Goal: Task Accomplishment & Management: Use online tool/utility

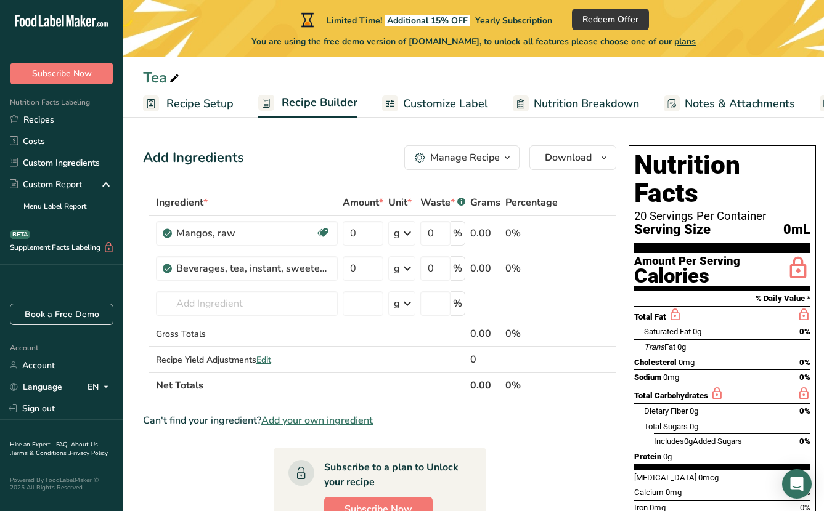
click at [300, 178] on div "Add Ingredients Manage Recipe Delete Recipe Duplicate Recipe Scale Recipe Save …" at bounding box center [383, 481] width 481 height 683
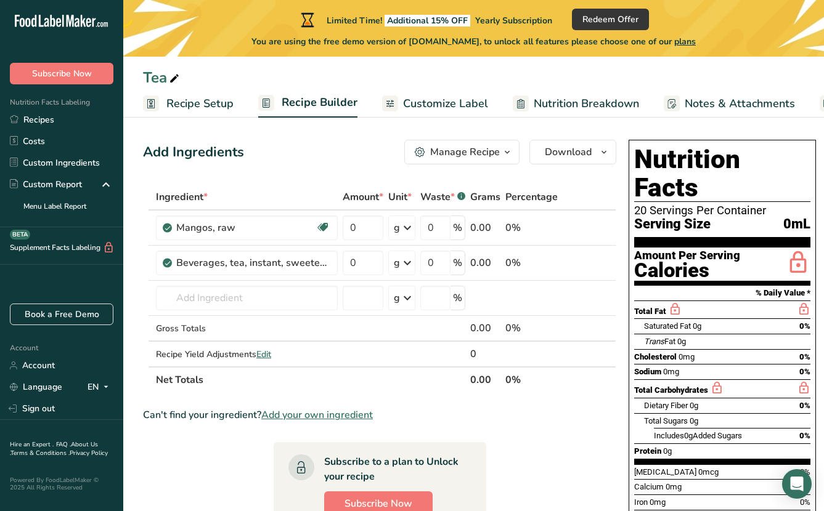
click at [218, 103] on span "Recipe Setup" at bounding box center [199, 103] width 67 height 17
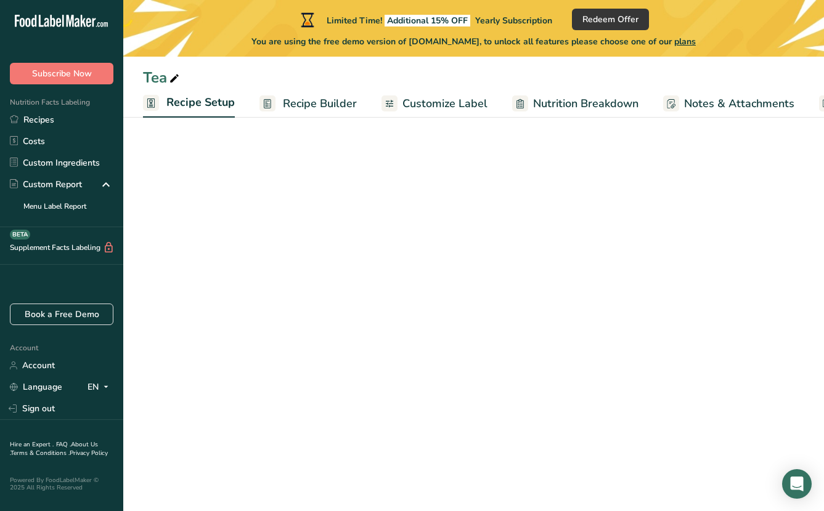
scroll to position [0, 4]
select select "22"
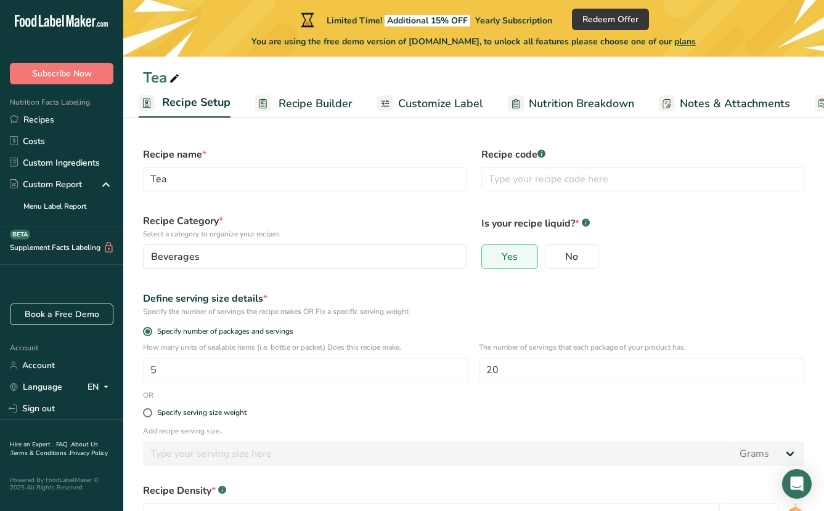
click at [317, 109] on span "Recipe Builder" at bounding box center [315, 103] width 74 height 17
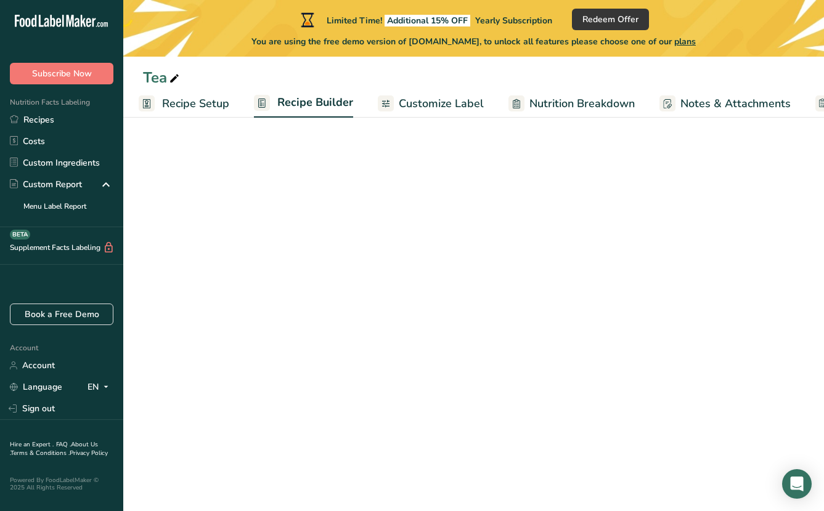
scroll to position [0, 113]
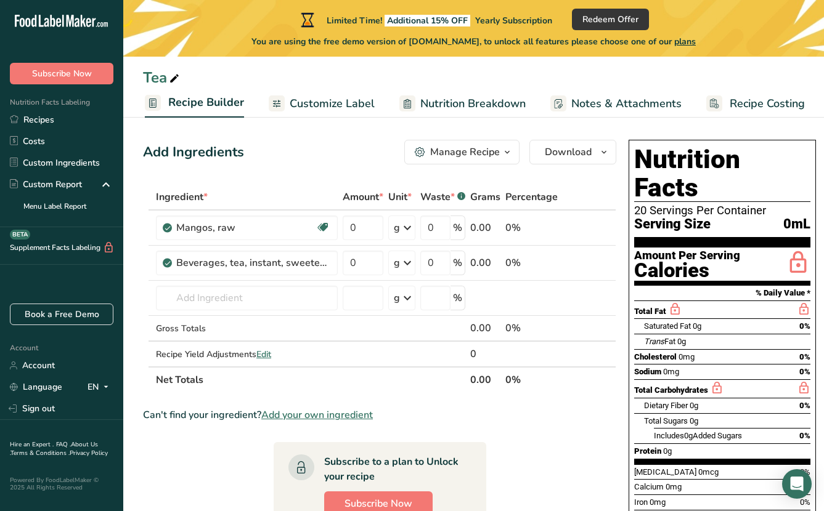
click at [349, 107] on span "Customize Label" at bounding box center [332, 103] width 85 height 17
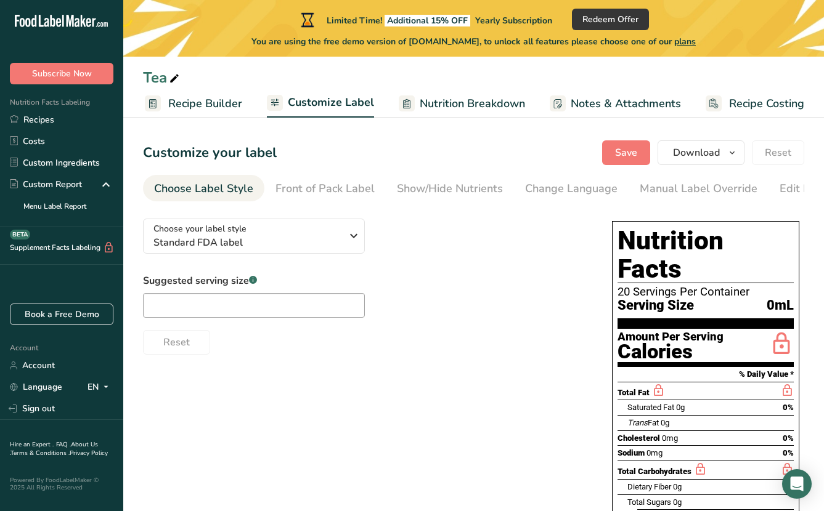
click at [199, 102] on span "Recipe Builder" at bounding box center [205, 103] width 74 height 17
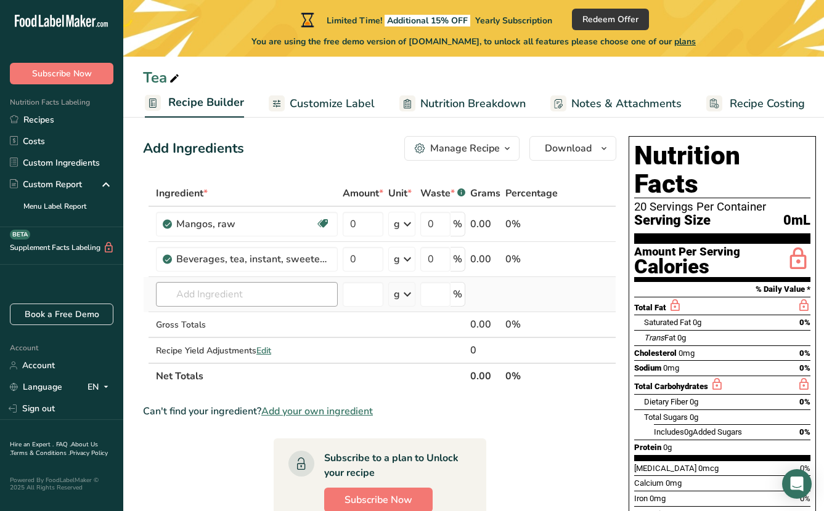
scroll to position [2, 0]
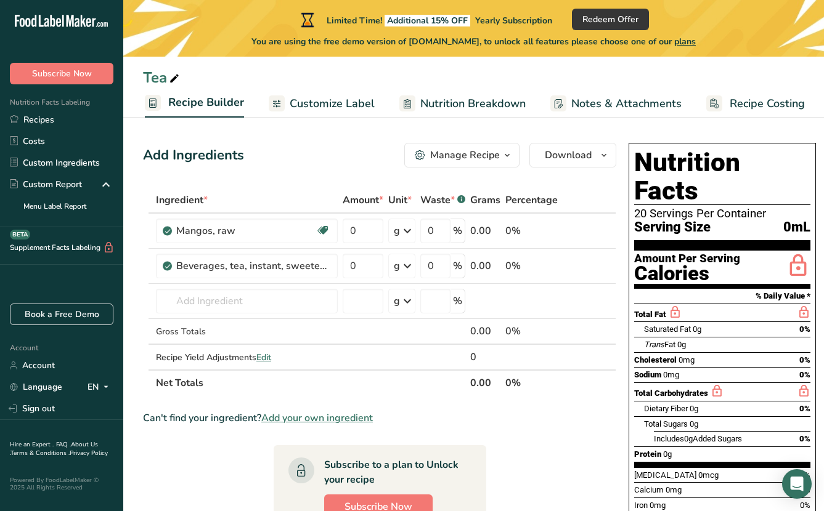
click at [174, 78] on icon at bounding box center [174, 78] width 11 height 17
click at [158, 80] on input "Tea" at bounding box center [473, 78] width 661 height 22
click at [195, 205] on span "Ingredient *" at bounding box center [182, 200] width 52 height 15
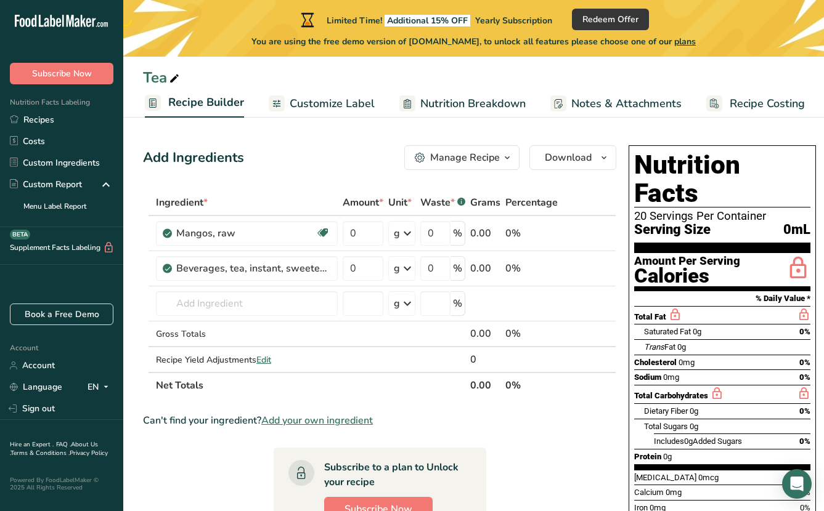
scroll to position [0, 0]
click at [325, 92] on link "Customize Label" at bounding box center [322, 104] width 106 height 28
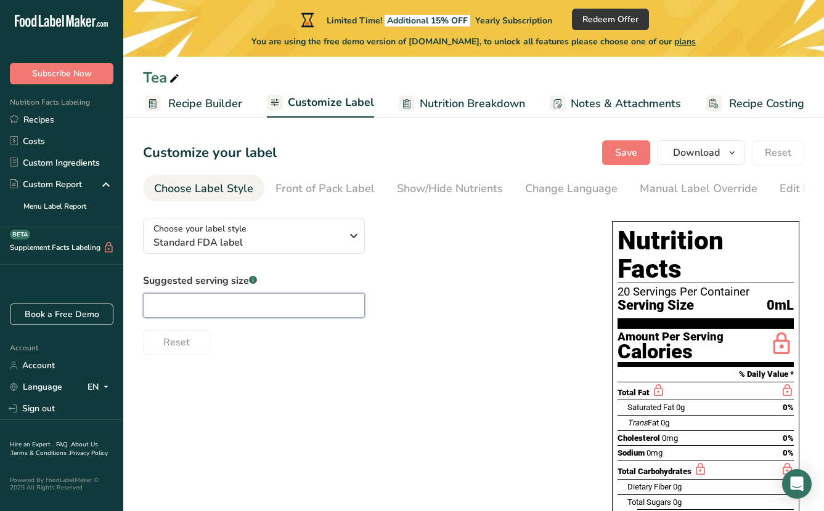
click at [232, 306] on input "text" at bounding box center [254, 305] width 222 height 25
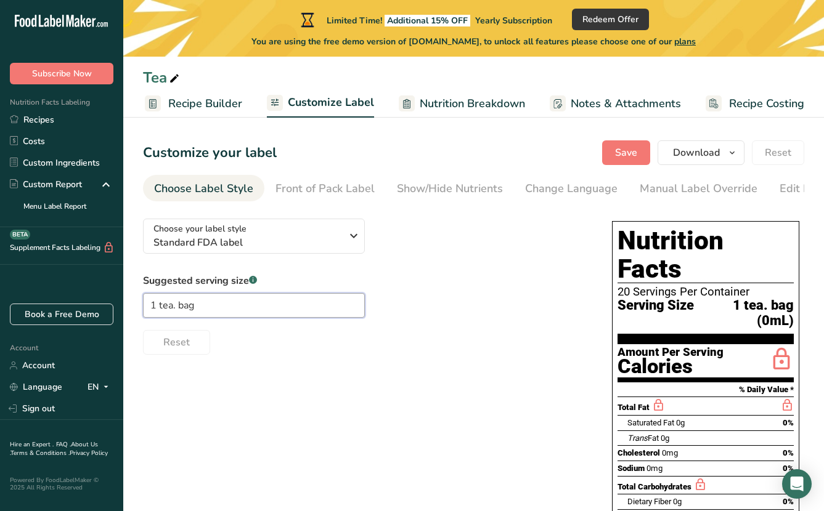
type input "1 tea. bag"
click at [487, 105] on span "Nutrition Breakdown" at bounding box center [472, 103] width 105 height 17
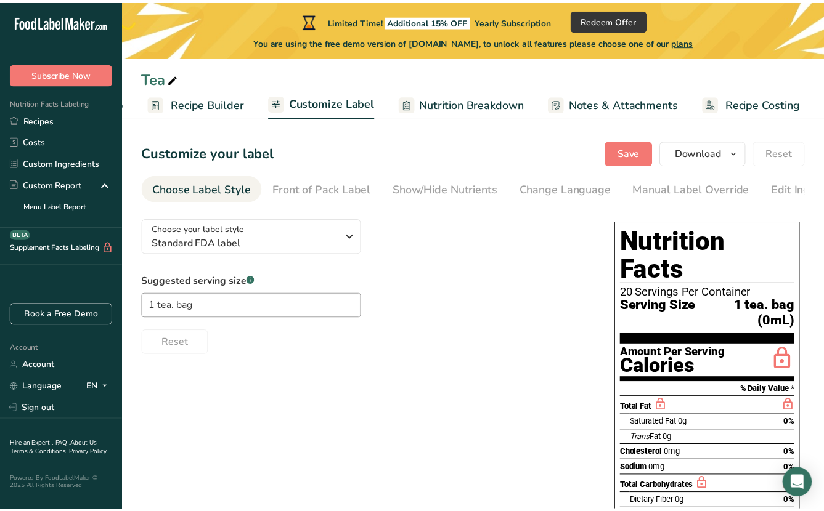
scroll to position [0, 104]
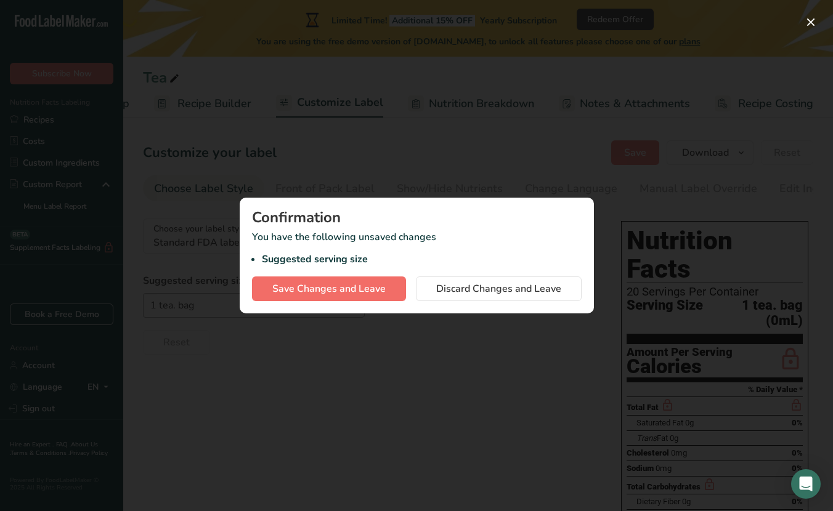
click at [348, 293] on span "Save Changes and Leave" at bounding box center [328, 289] width 113 height 15
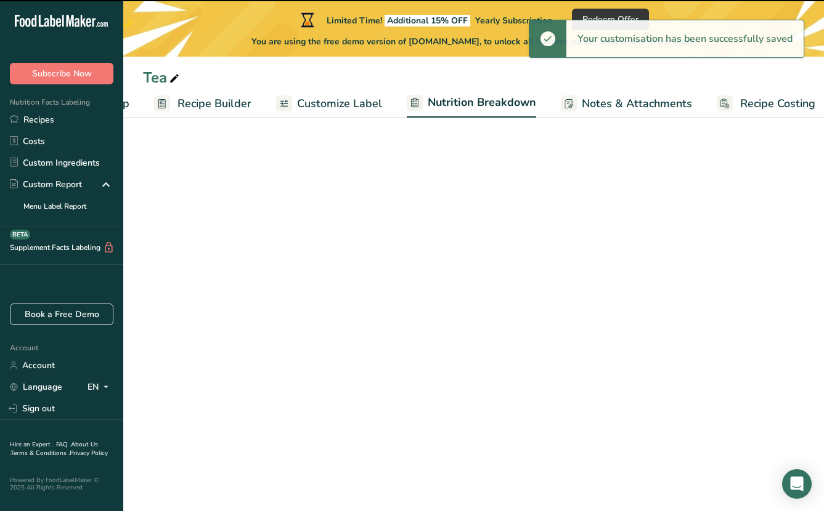
select select "Calories"
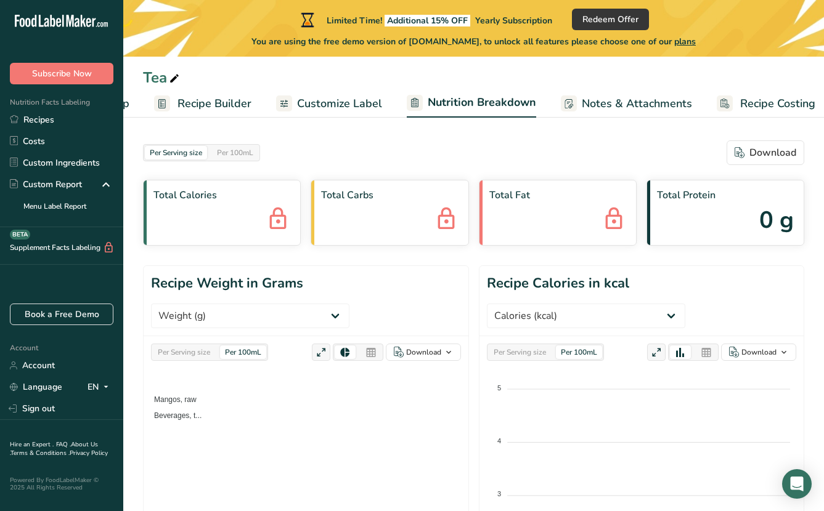
click at [330, 105] on span "Customize Label" at bounding box center [339, 103] width 85 height 17
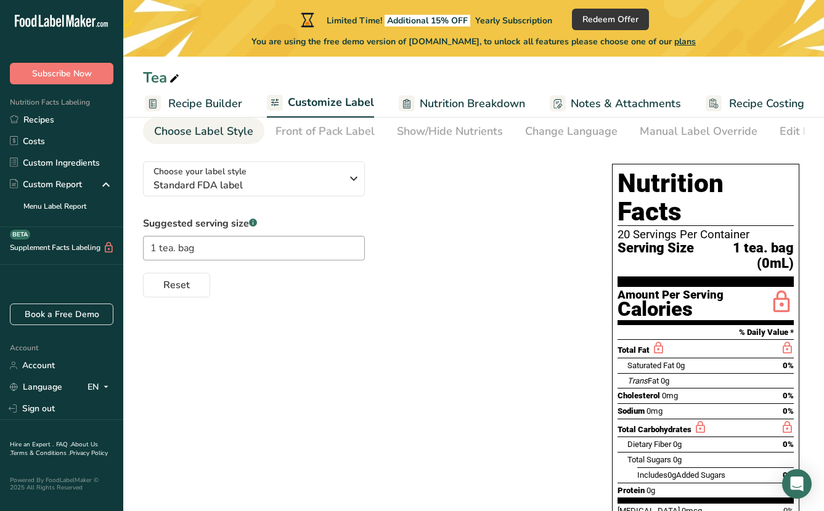
scroll to position [67, 0]
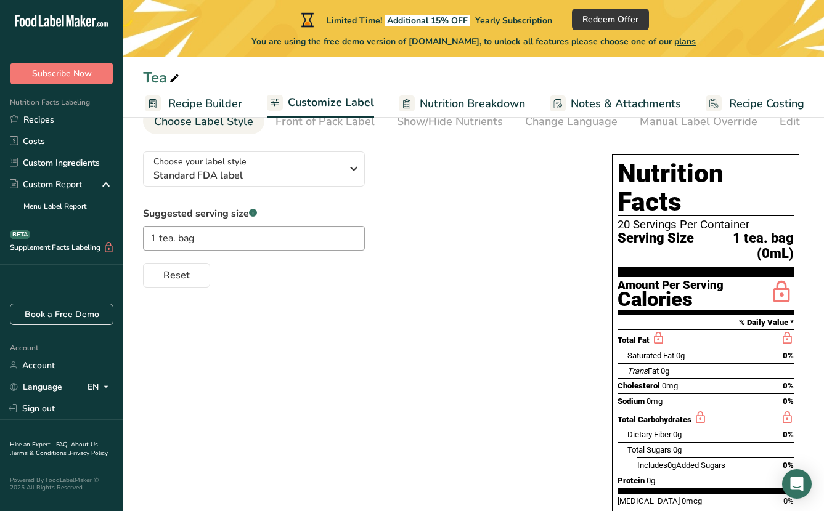
click at [639, 350] on div "Saturated Fat 0g" at bounding box center [655, 356] width 57 height 12
click at [639, 351] on span "Saturated Fat" at bounding box center [650, 355] width 47 height 9
click at [251, 243] on input "1 tea. bag" at bounding box center [254, 238] width 222 height 25
click at [355, 171] on icon "button" at bounding box center [353, 169] width 15 height 22
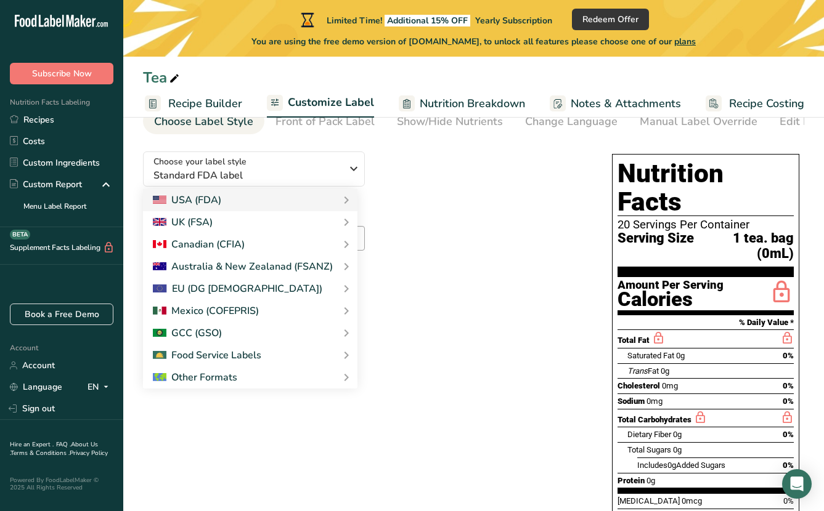
click at [437, 164] on div "Choose your label style Standard FDA label USA (FDA) Standard FDA label Tabular…" at bounding box center [365, 215] width 444 height 146
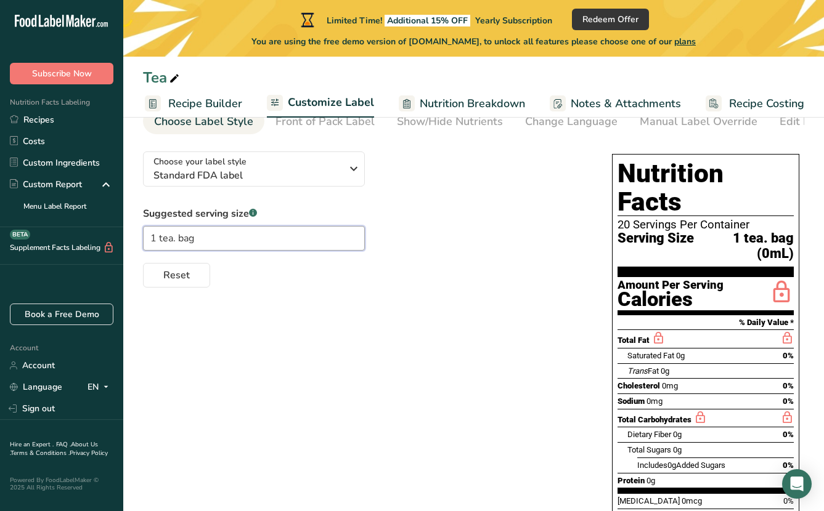
click at [238, 251] on input "1 tea. bag" at bounding box center [254, 238] width 222 height 25
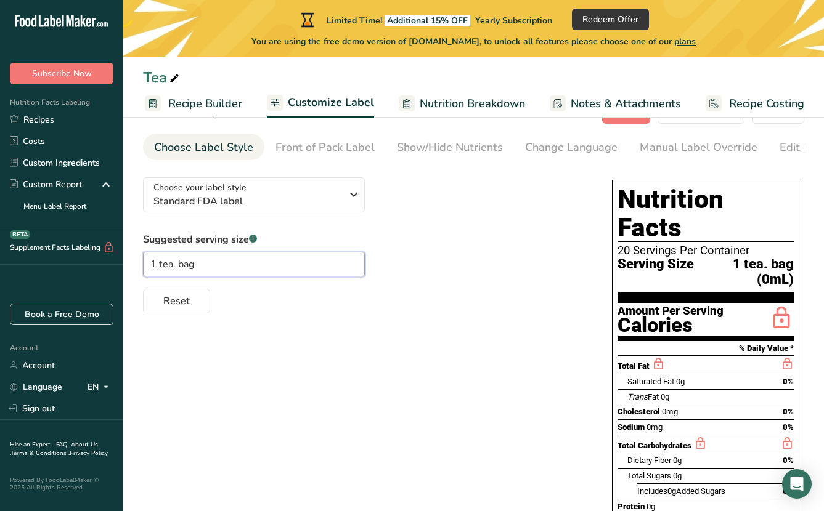
scroll to position [36, 0]
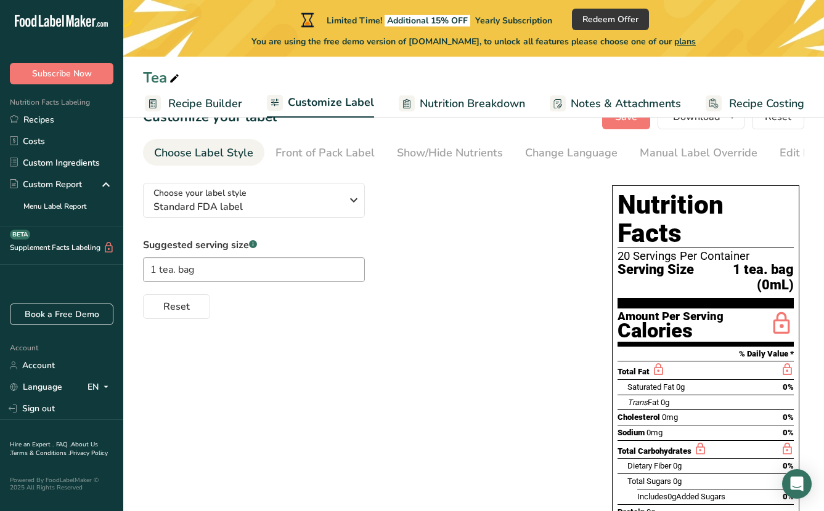
click at [626, 363] on div "Total Fat" at bounding box center [640, 370] width 47 height 15
click at [626, 367] on span "Total Fat" at bounding box center [633, 371] width 32 height 9
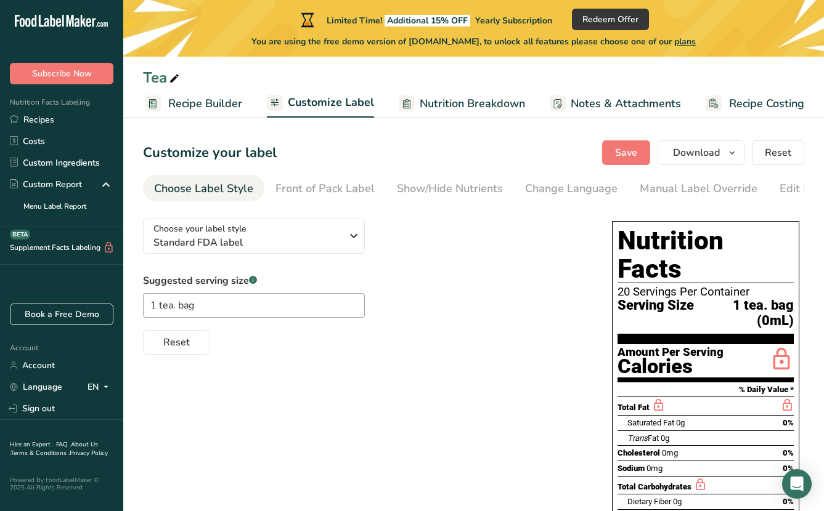
scroll to position [0, 0]
click at [189, 108] on span "Recipe Builder" at bounding box center [205, 103] width 74 height 17
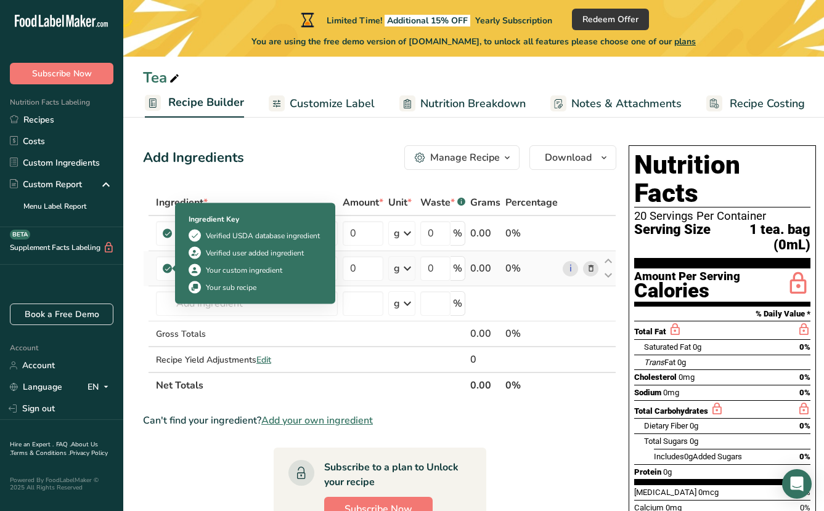
click at [171, 266] on icon at bounding box center [167, 268] width 7 height 11
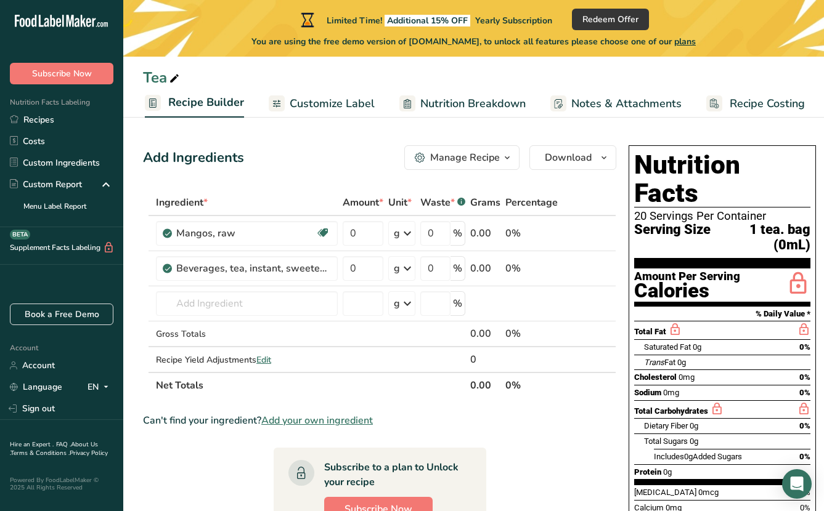
click at [497, 156] on div "Manage Recipe" at bounding box center [465, 157] width 70 height 15
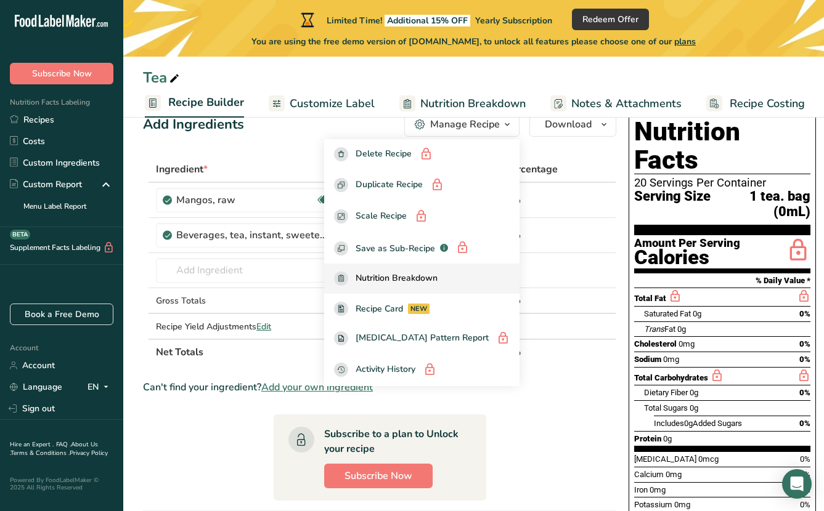
scroll to position [51, 0]
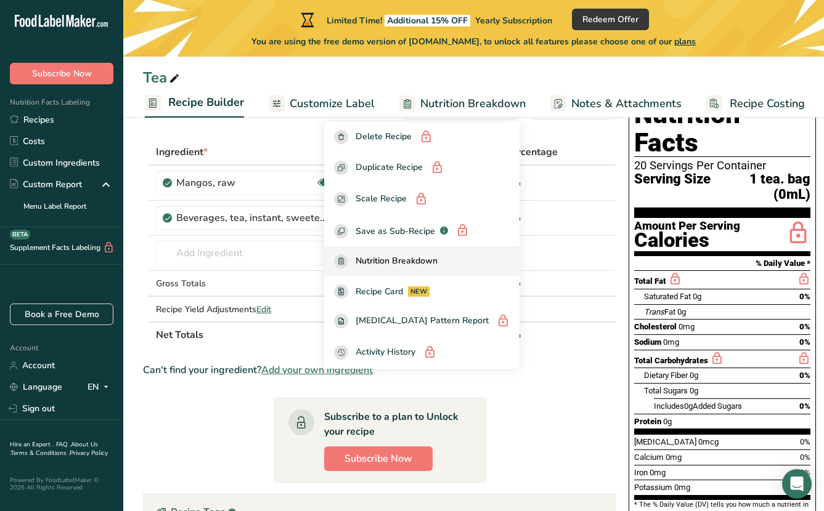
click at [437, 263] on span "Nutrition Breakdown" at bounding box center [396, 261] width 82 height 14
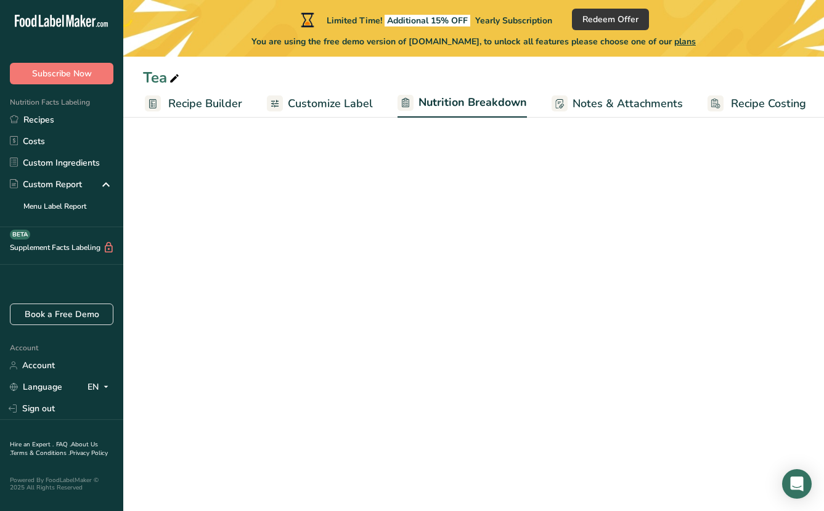
select select "Calories"
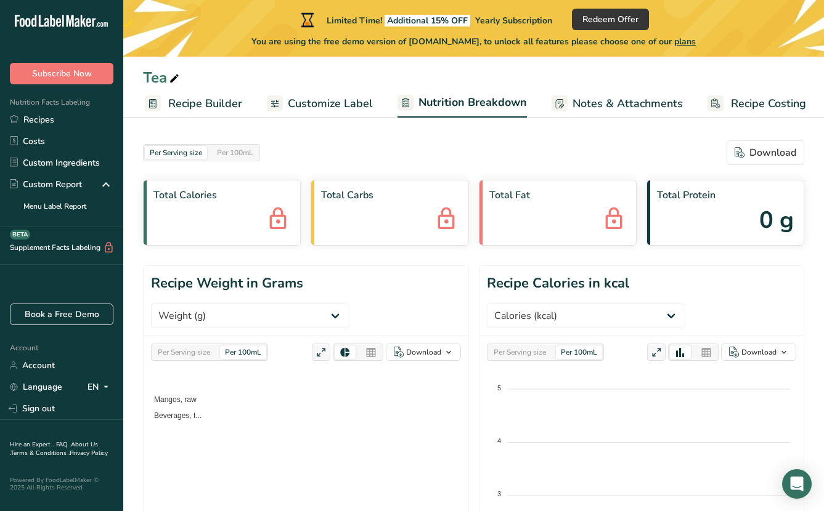
click at [770, 218] on span "0 g" at bounding box center [776, 220] width 34 height 35
click at [189, 395] on span "Mangos, raw" at bounding box center [171, 399] width 52 height 9
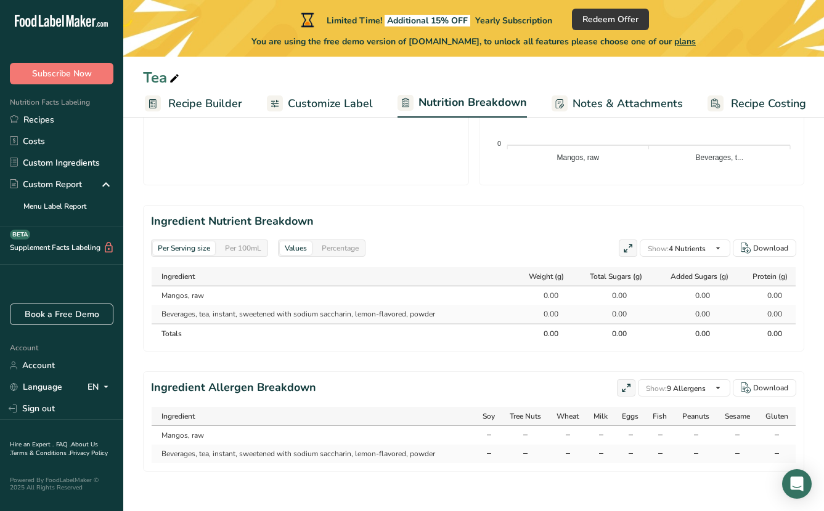
scroll to position [522, 0]
click at [183, 286] on td "Mangos, raw" at bounding box center [333, 295] width 362 height 18
click at [203, 286] on td "Mangos, raw" at bounding box center [333, 295] width 362 height 18
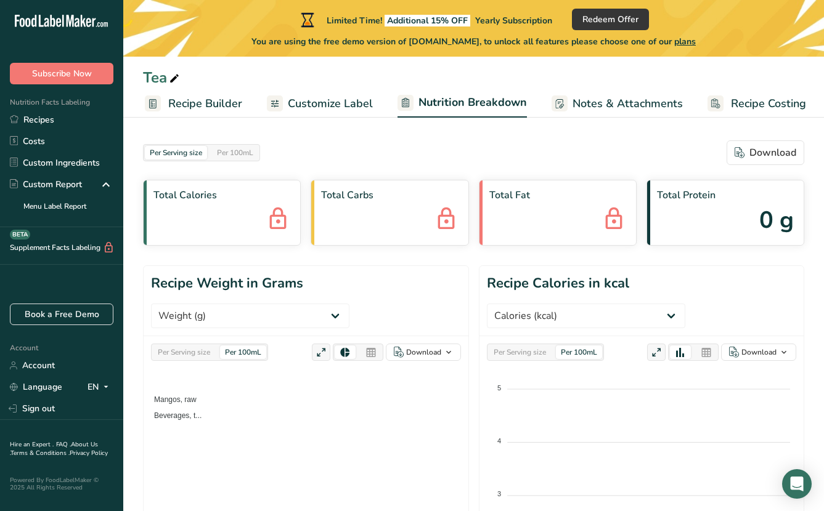
scroll to position [0, 0]
click at [53, 162] on link "Custom Ingredients" at bounding box center [61, 163] width 123 height 22
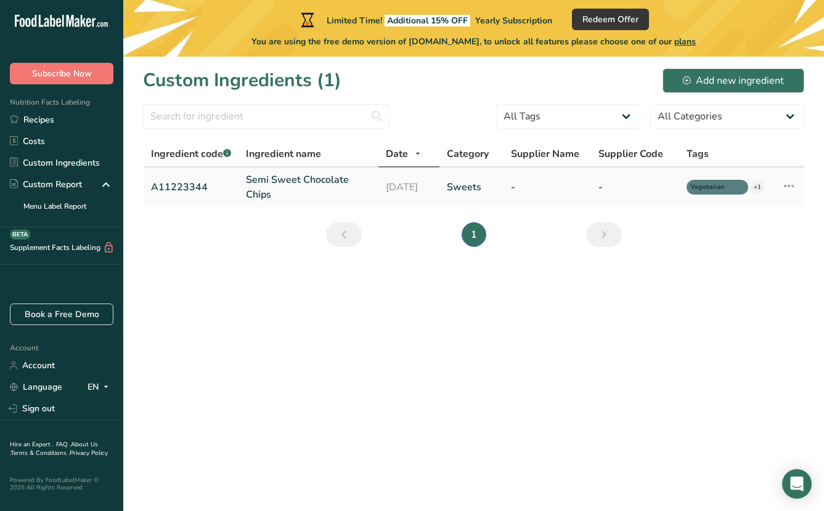
click at [308, 176] on link "Semi Sweet Chocolate Chips" at bounding box center [308, 187] width 125 height 30
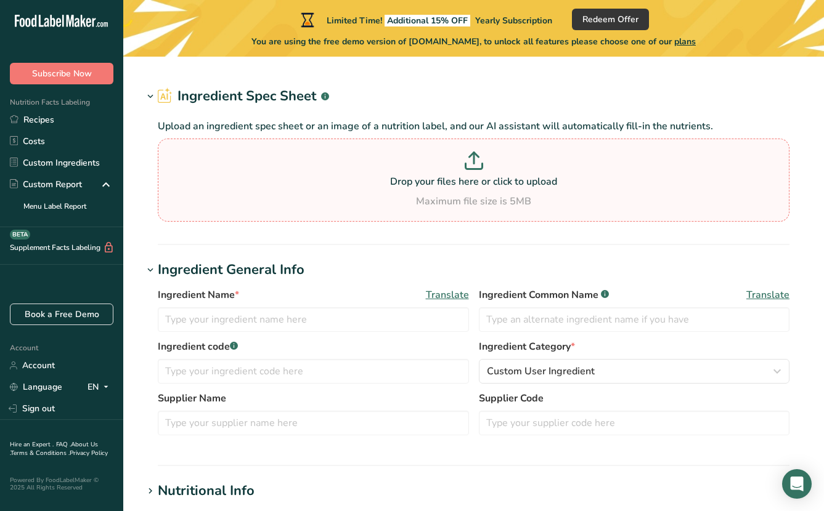
type input "Semi Sweet Chocolate Chips"
type input "Choco Chips"
type input "A11223344"
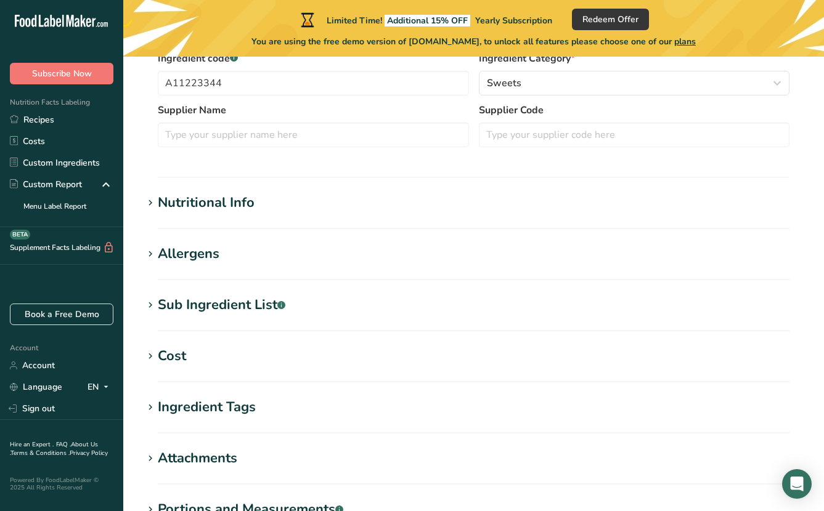
scroll to position [362, 0]
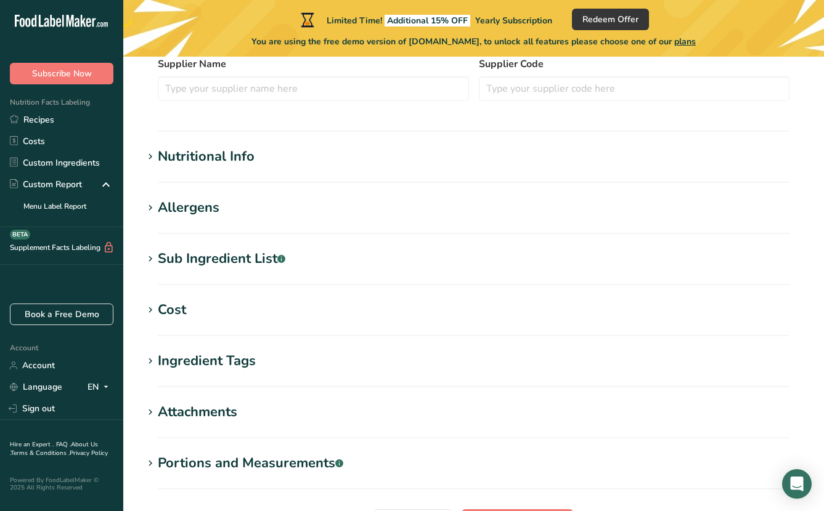
click at [149, 153] on icon at bounding box center [150, 156] width 11 height 17
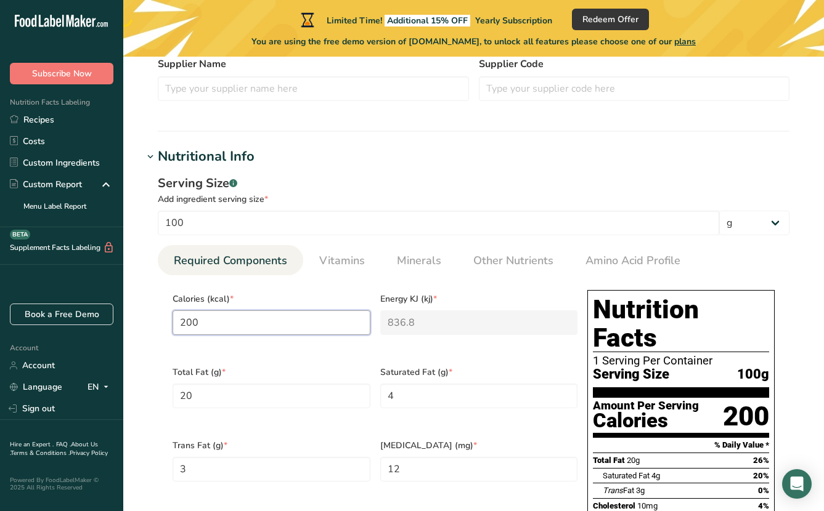
click at [206, 326] on input "200" at bounding box center [271, 322] width 198 height 25
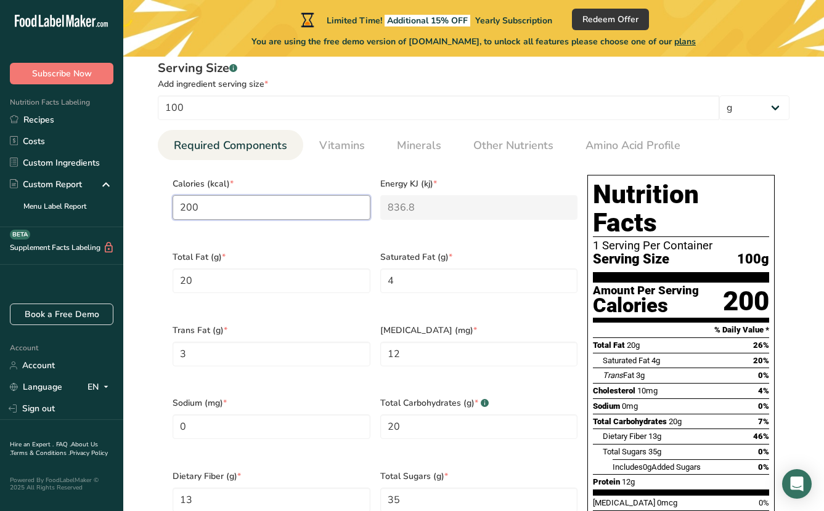
scroll to position [426, 0]
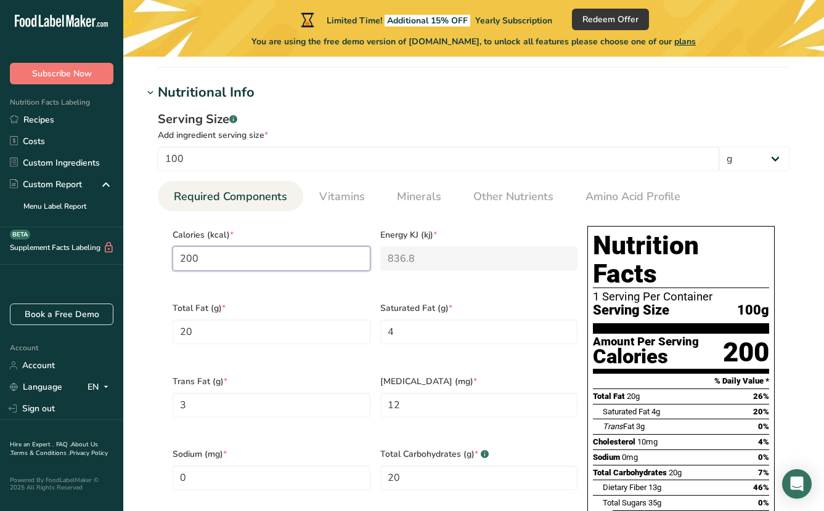
click at [224, 260] on input "200" at bounding box center [271, 258] width 198 height 25
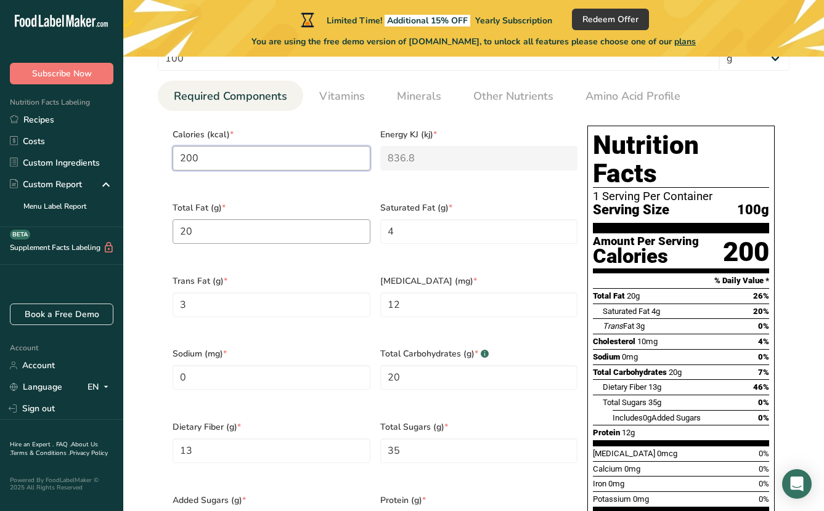
scroll to position [539, 0]
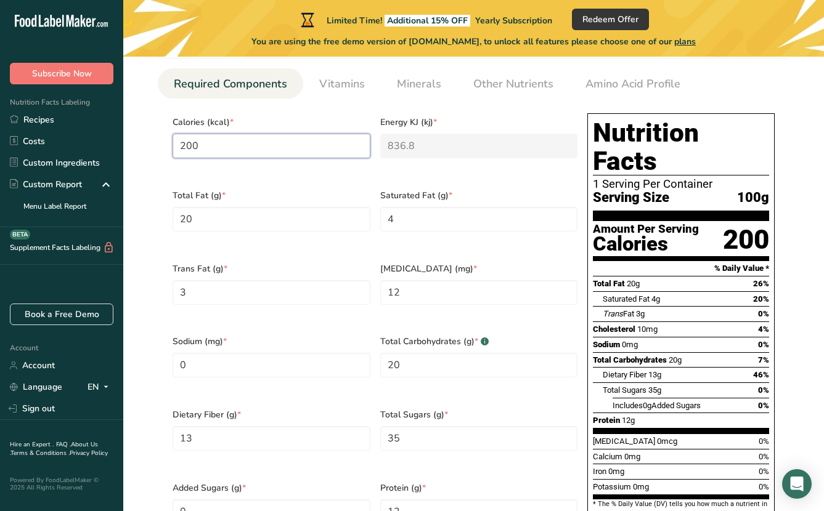
click at [245, 147] on input "200" at bounding box center [271, 146] width 198 height 25
drag, startPoint x: 232, startPoint y: 147, endPoint x: 76, endPoint y: 153, distance: 156.0
click at [76, 153] on div ".a-20{fill:#fff;} Subscribe Now Nutrition Facts Labeling Recipes Costs Custom I…" at bounding box center [412, 249] width 824 height 1576
click at [189, 214] on Fat "20" at bounding box center [271, 219] width 198 height 25
drag, startPoint x: 216, startPoint y: 216, endPoint x: 129, endPoint y: 214, distance: 87.5
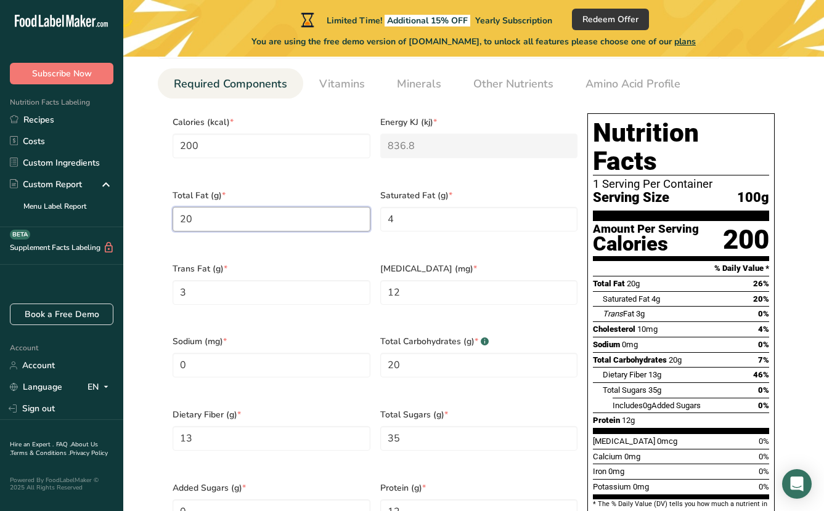
click at [129, 214] on section "Edit Semi Sweet Chocolate Chips Ingredient Spec Sheet .a-a{fill:#347362;}.b-a{f…" at bounding box center [473, 258] width 700 height 1480
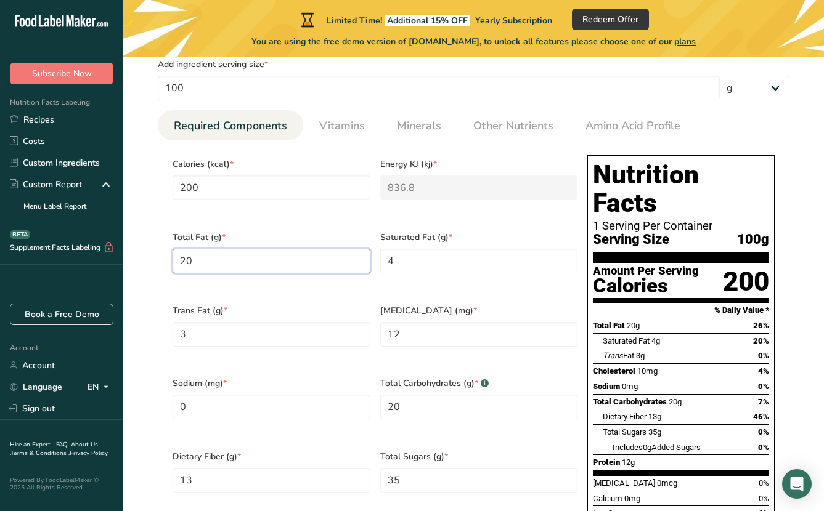
scroll to position [496, 0]
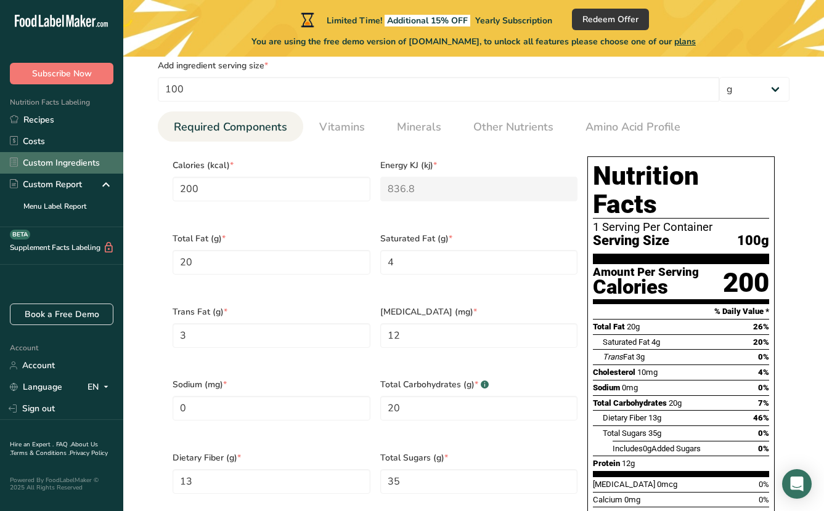
click at [60, 161] on link "Custom Ingredients" at bounding box center [61, 163] width 123 height 22
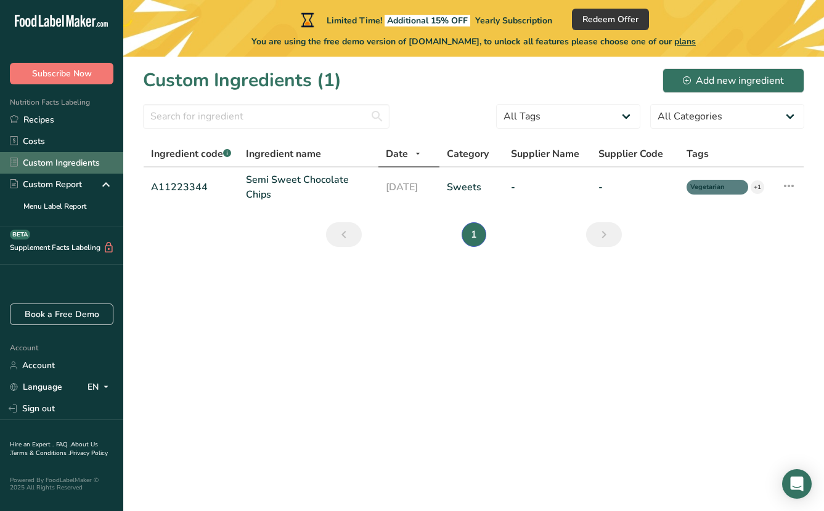
click at [79, 158] on link "Custom Ingredients" at bounding box center [61, 163] width 123 height 22
click at [44, 163] on link "Custom Ingredients" at bounding box center [61, 163] width 123 height 22
click at [69, 169] on link "Custom Ingredients" at bounding box center [61, 163] width 123 height 22
click at [70, 156] on link "Custom Ingredients" at bounding box center [61, 163] width 123 height 22
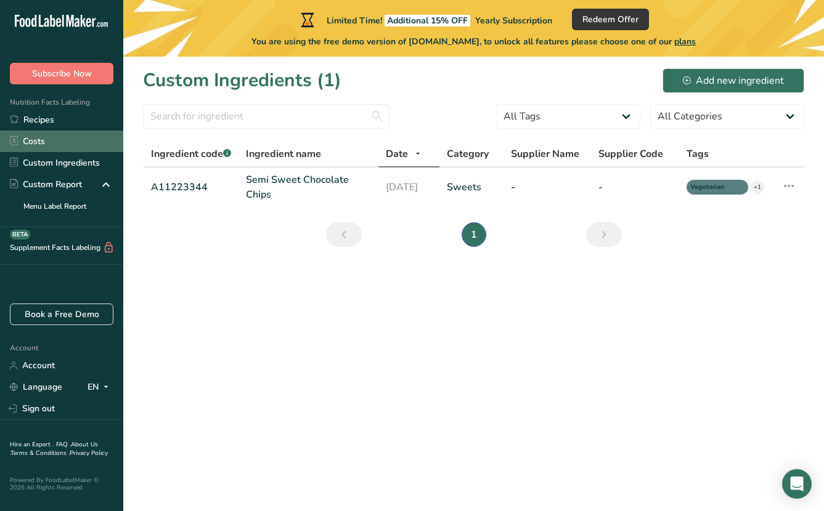
click at [56, 137] on link "Costs" at bounding box center [61, 142] width 123 height 22
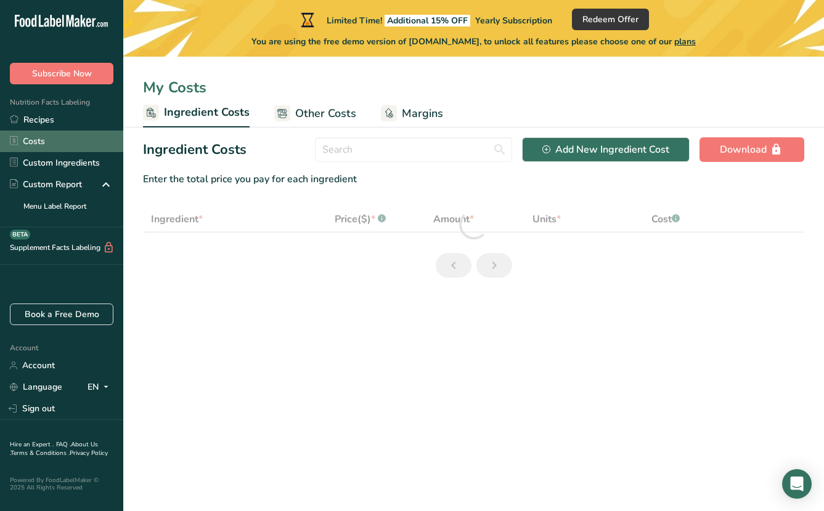
select select "1"
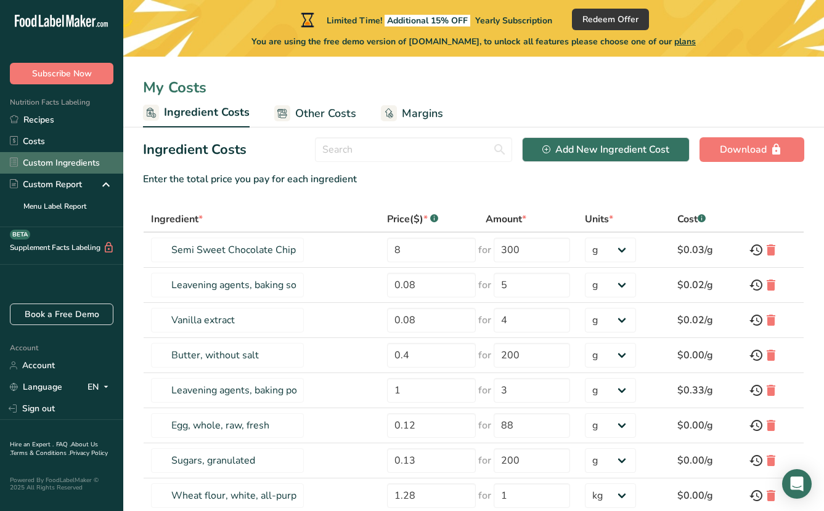
click at [54, 167] on link "Custom Ingredients" at bounding box center [61, 163] width 123 height 22
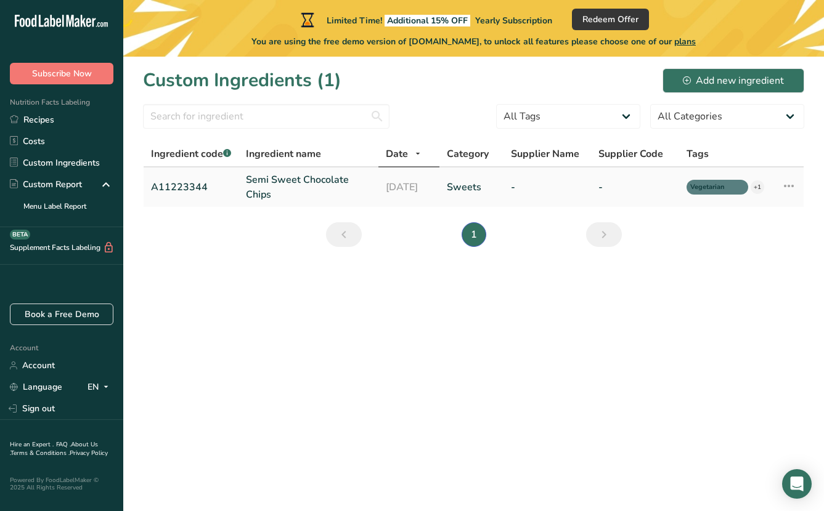
click at [294, 182] on link "Semi Sweet Chocolate Chips" at bounding box center [308, 187] width 125 height 30
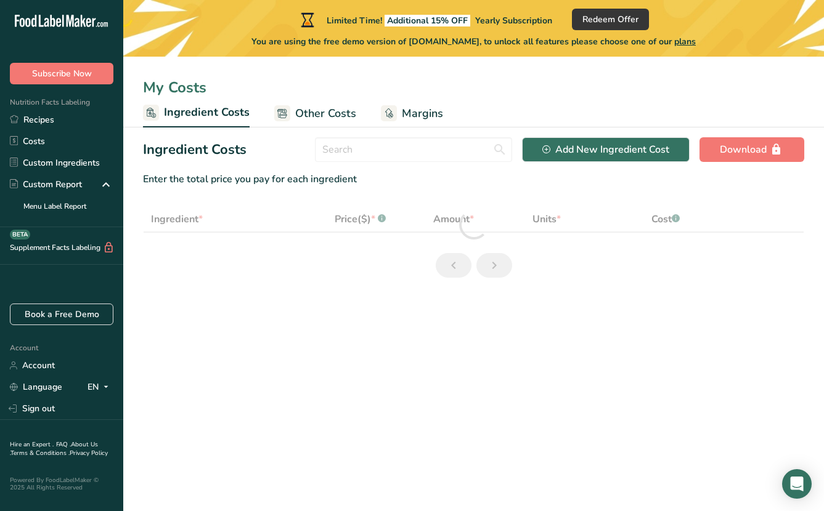
select select "1"
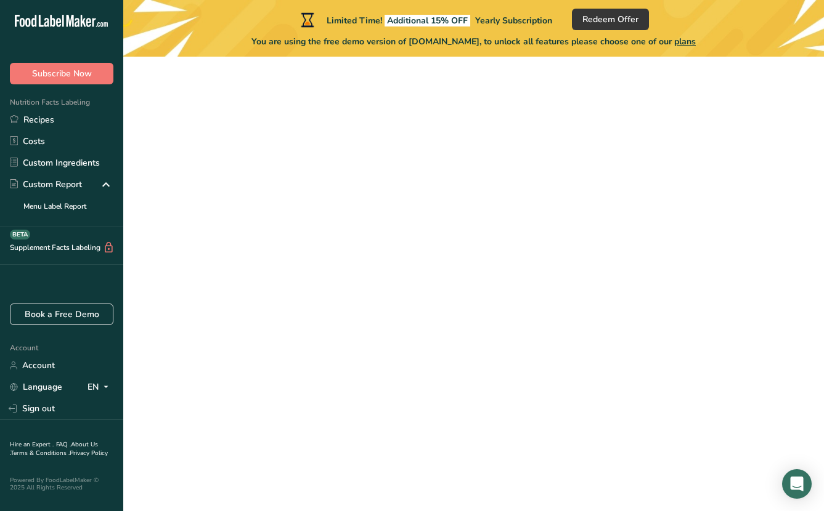
scroll to position [490, 0]
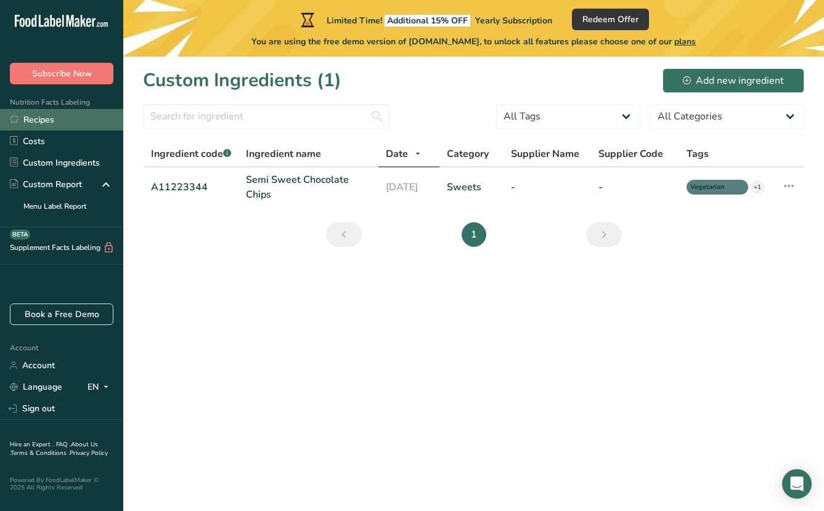
click at [46, 124] on link "Recipes" at bounding box center [61, 120] width 123 height 22
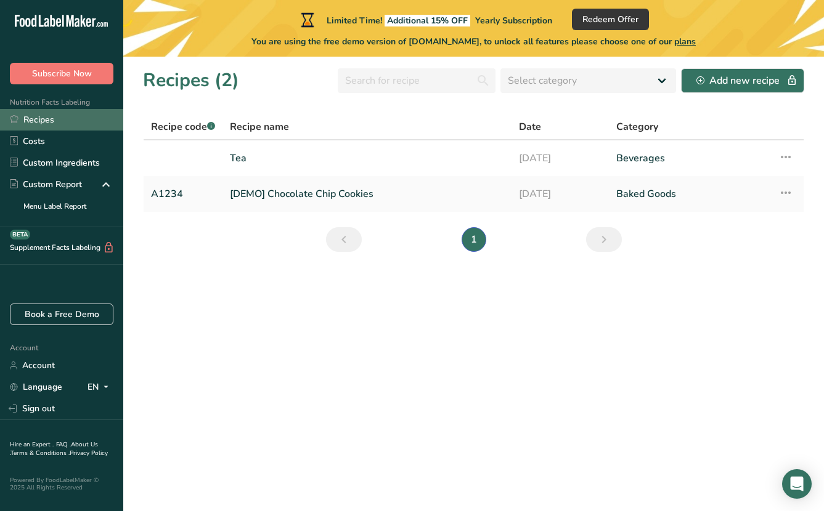
click at [42, 124] on link "Recipes" at bounding box center [61, 120] width 123 height 22
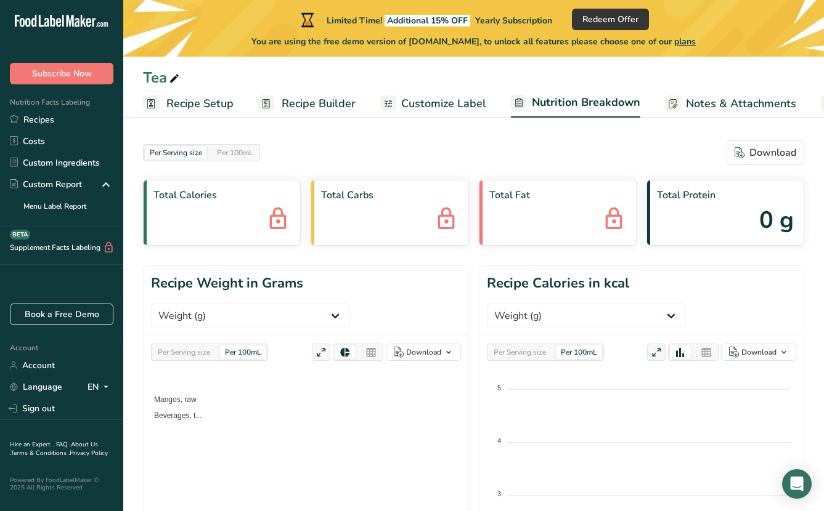
select select "Calories"
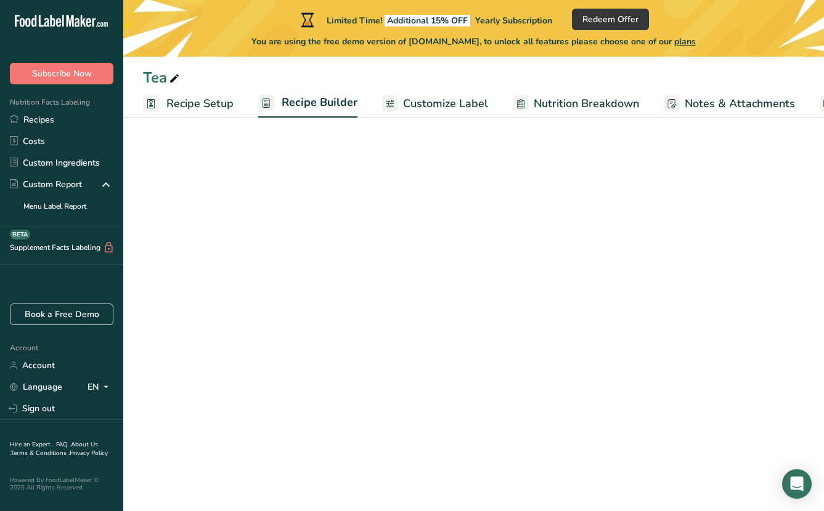
scroll to position [51, 0]
